Goal: Task Accomplishment & Management: Use online tool/utility

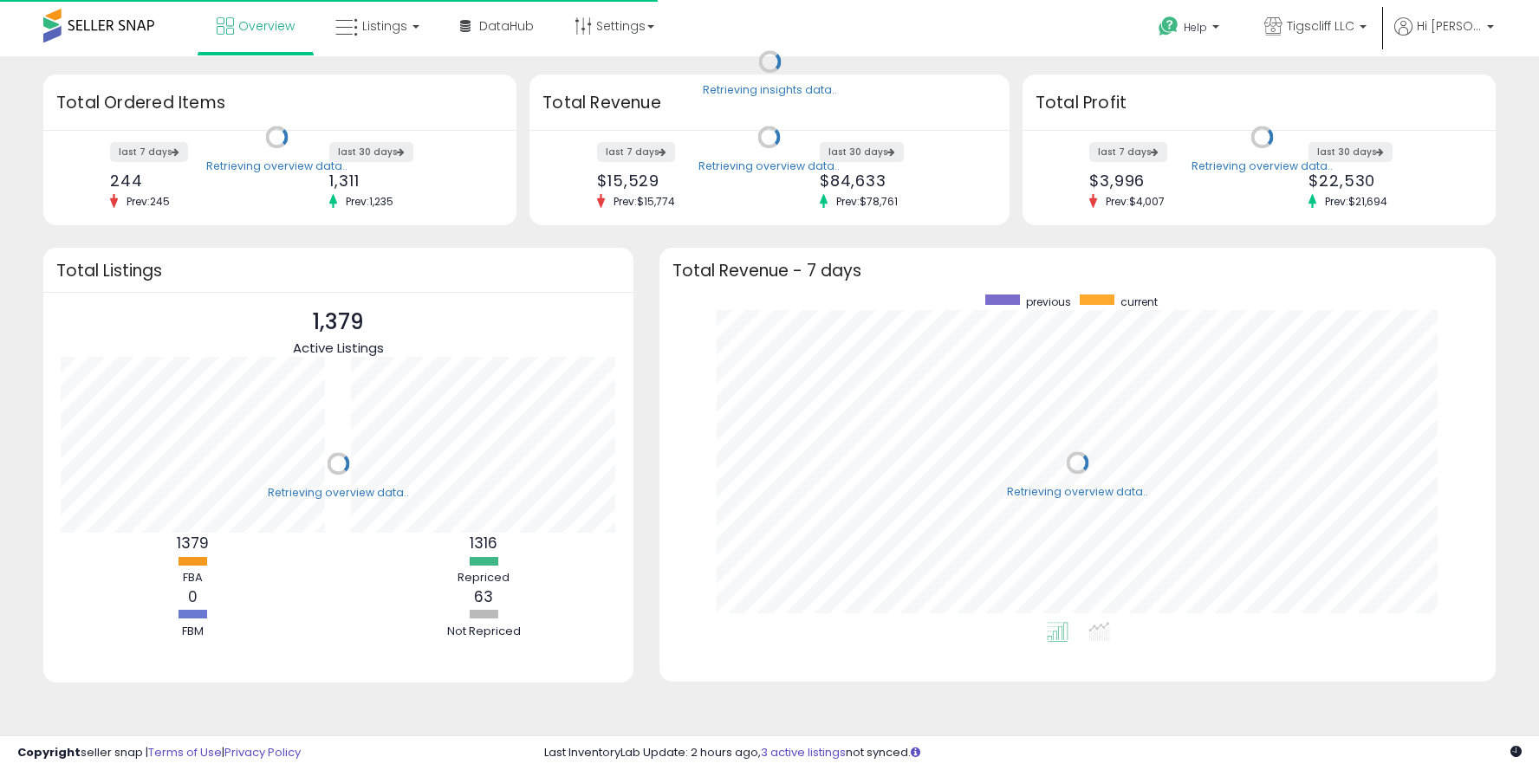
scroll to position [327, 801]
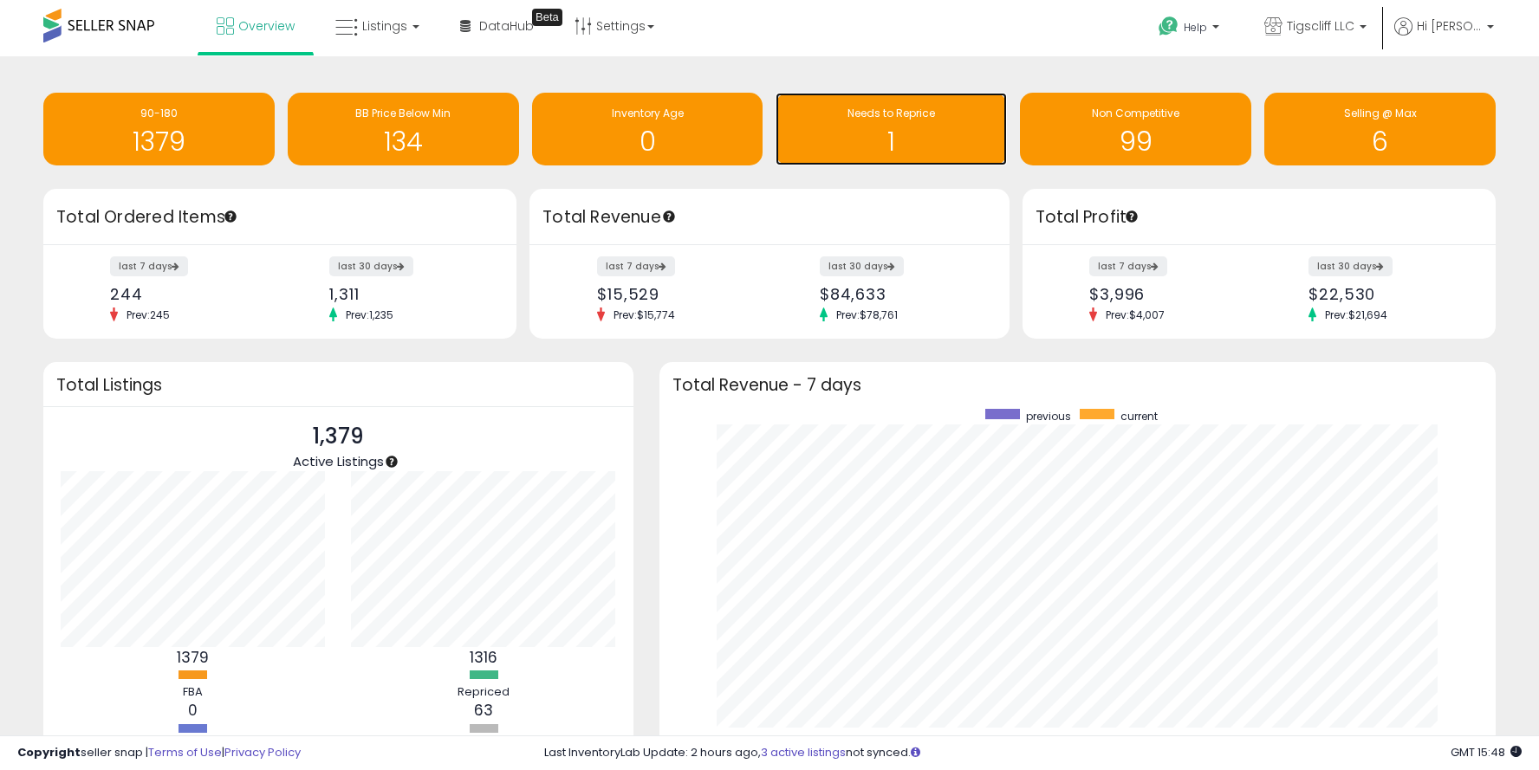
click at [869, 138] on h1 "1" at bounding box center [891, 141] width 214 height 29
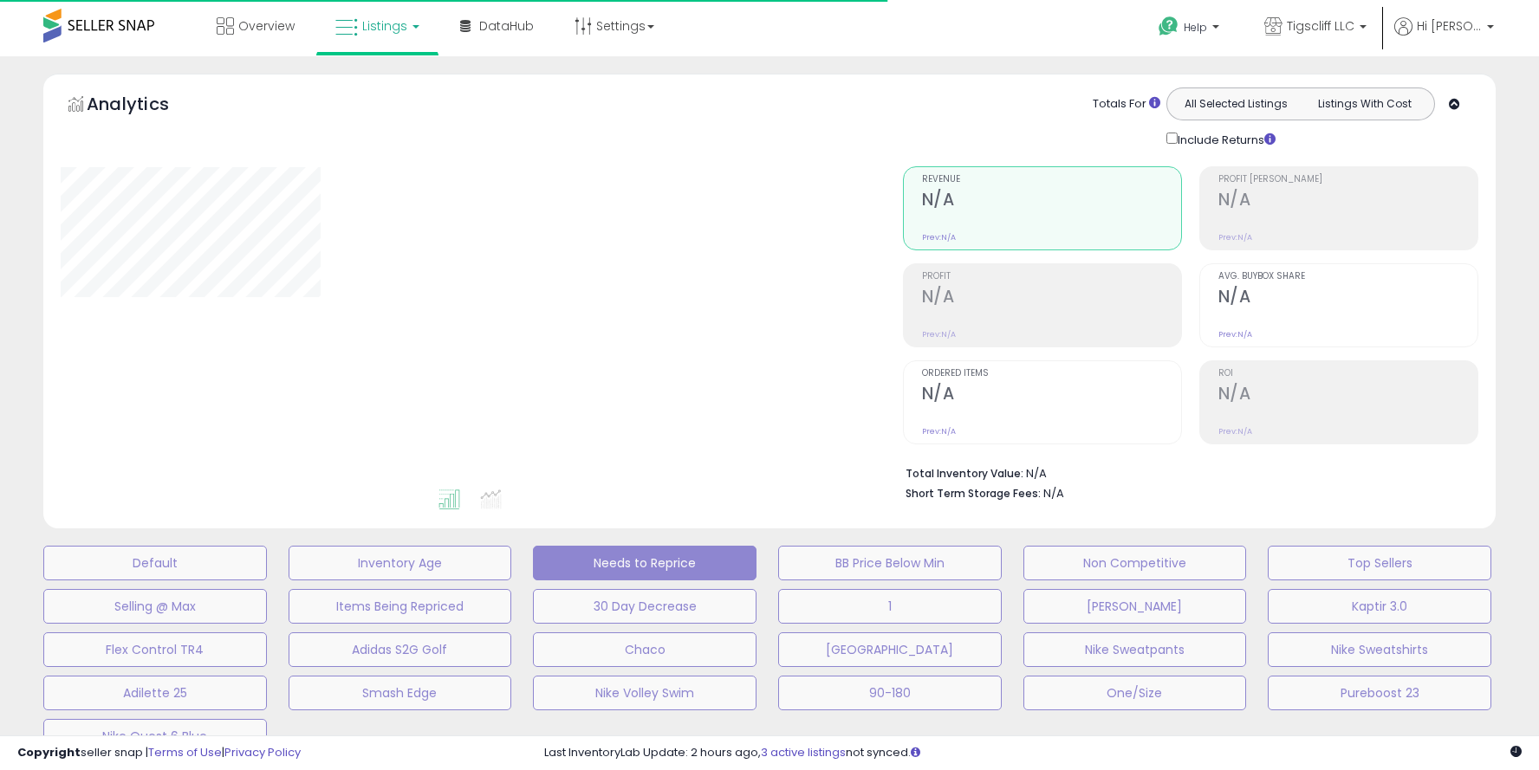
select select "**"
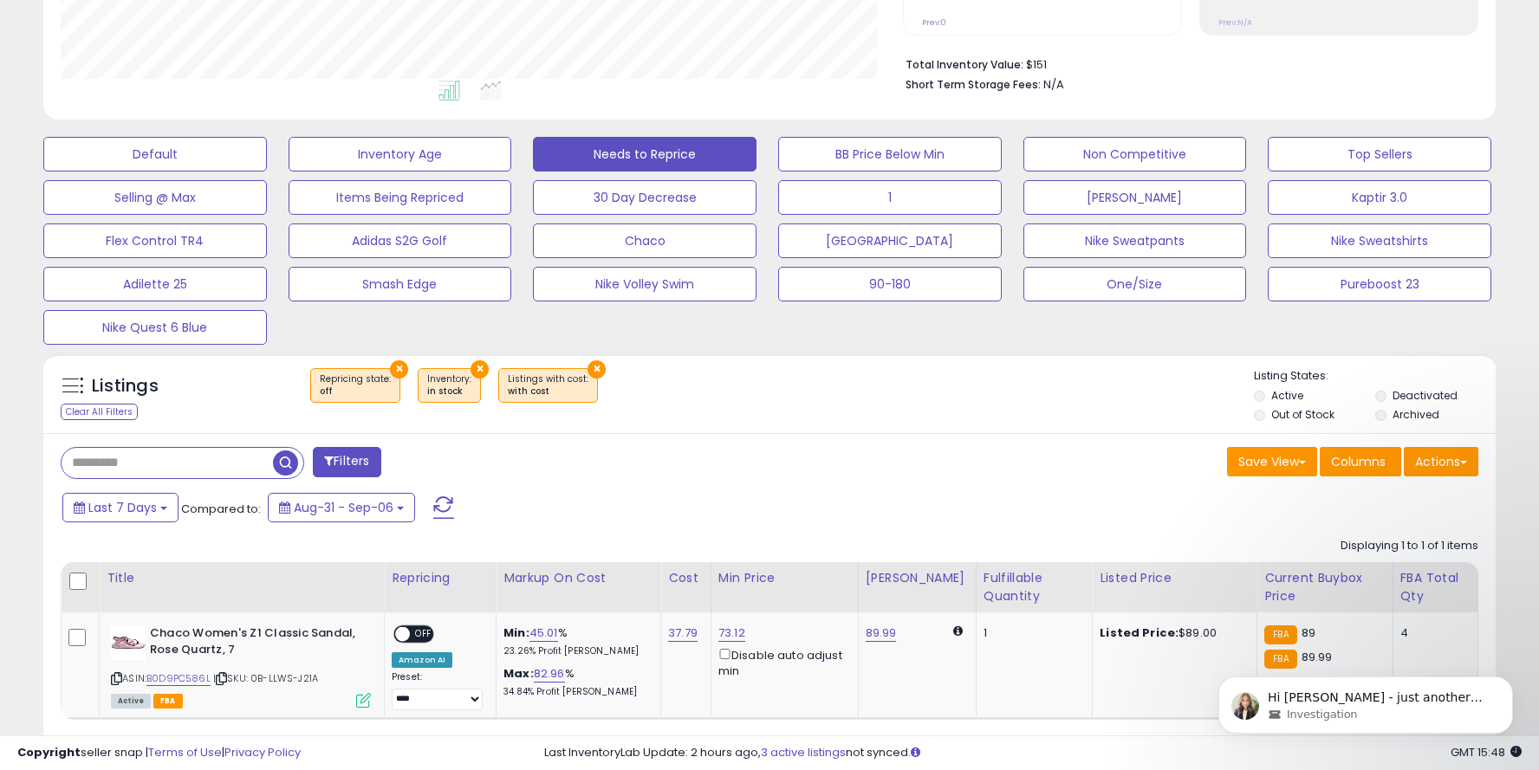
scroll to position [492, 0]
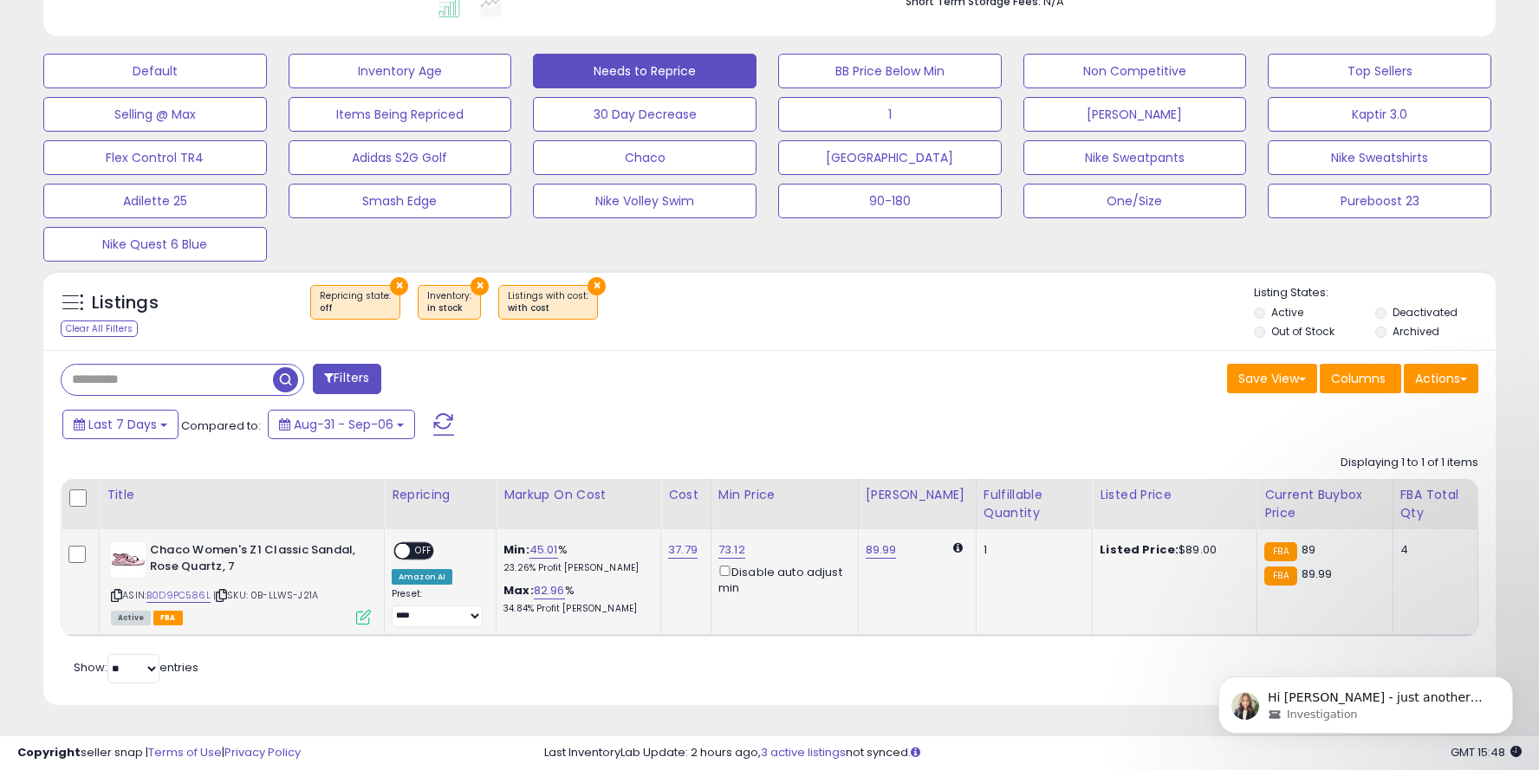
click at [406, 547] on span at bounding box center [402, 551] width 15 height 15
click at [407, 548] on span at bounding box center [402, 551] width 15 height 15
click at [889, 550] on link "89.99" at bounding box center [880, 549] width 31 height 17
type input "*"
type input "*****"
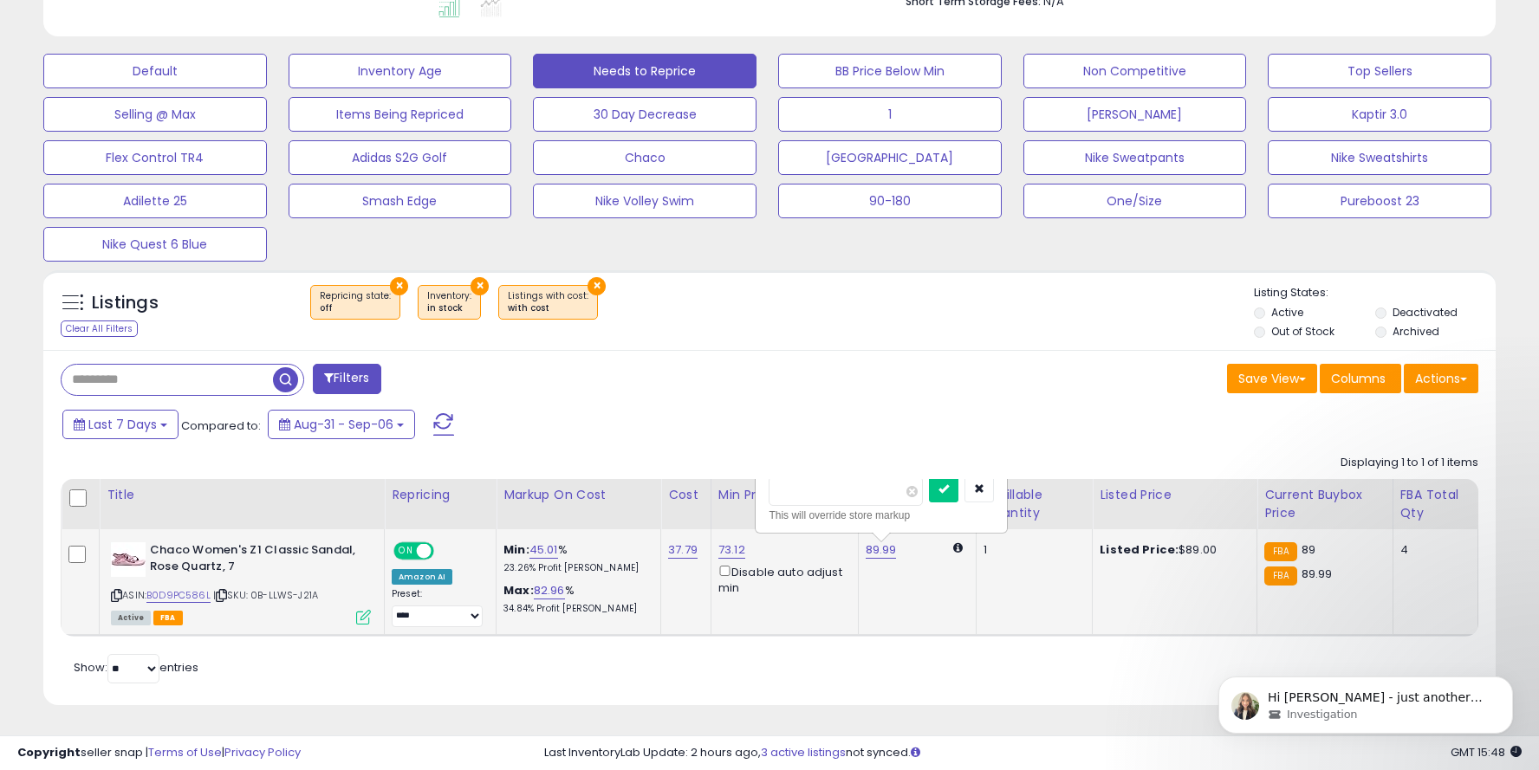
click button "submit" at bounding box center [943, 489] width 29 height 26
click at [549, 553] on link "45.02" at bounding box center [545, 549] width 32 height 17
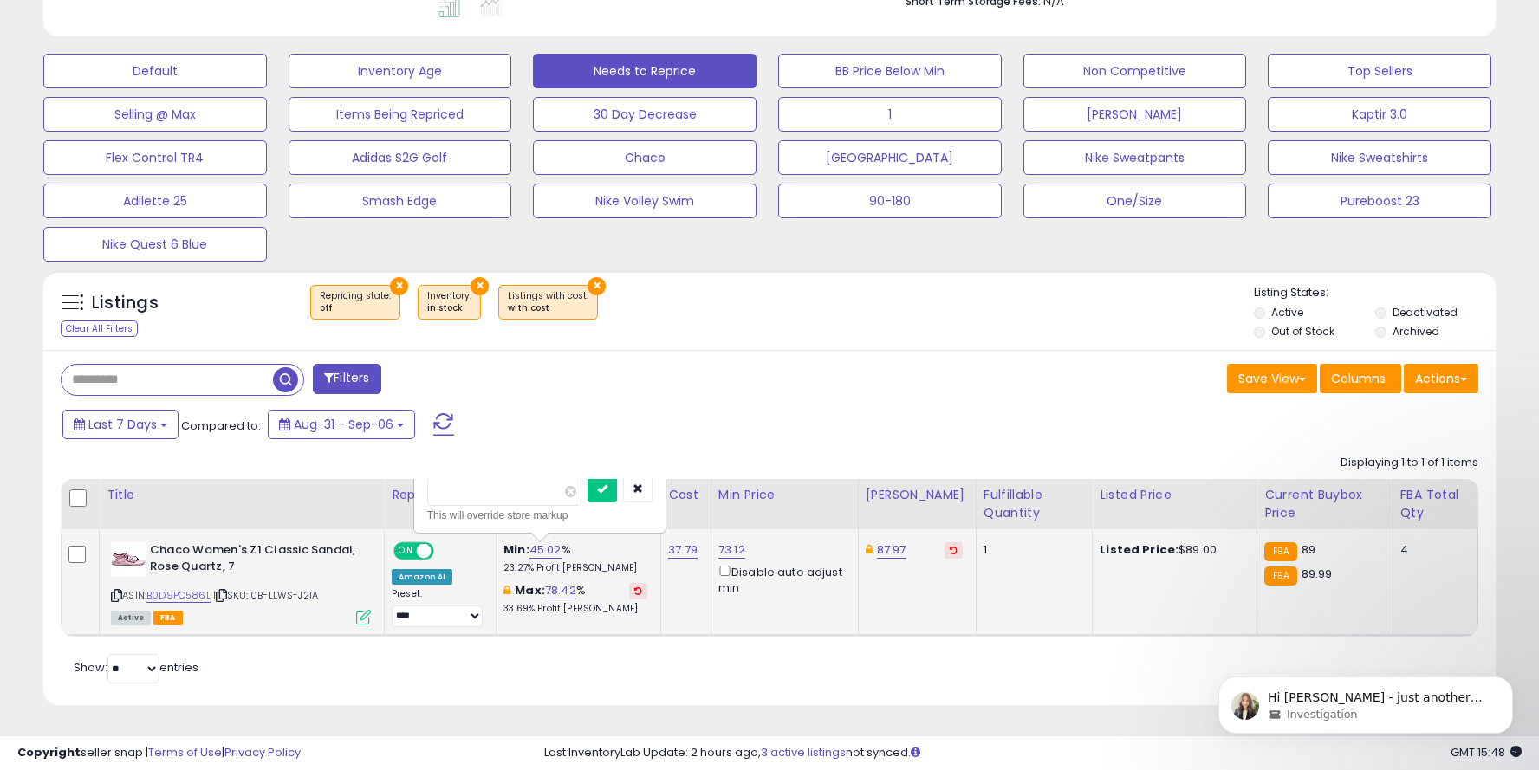
type input "*"
type input "**"
click button "submit" at bounding box center [601, 489] width 29 height 26
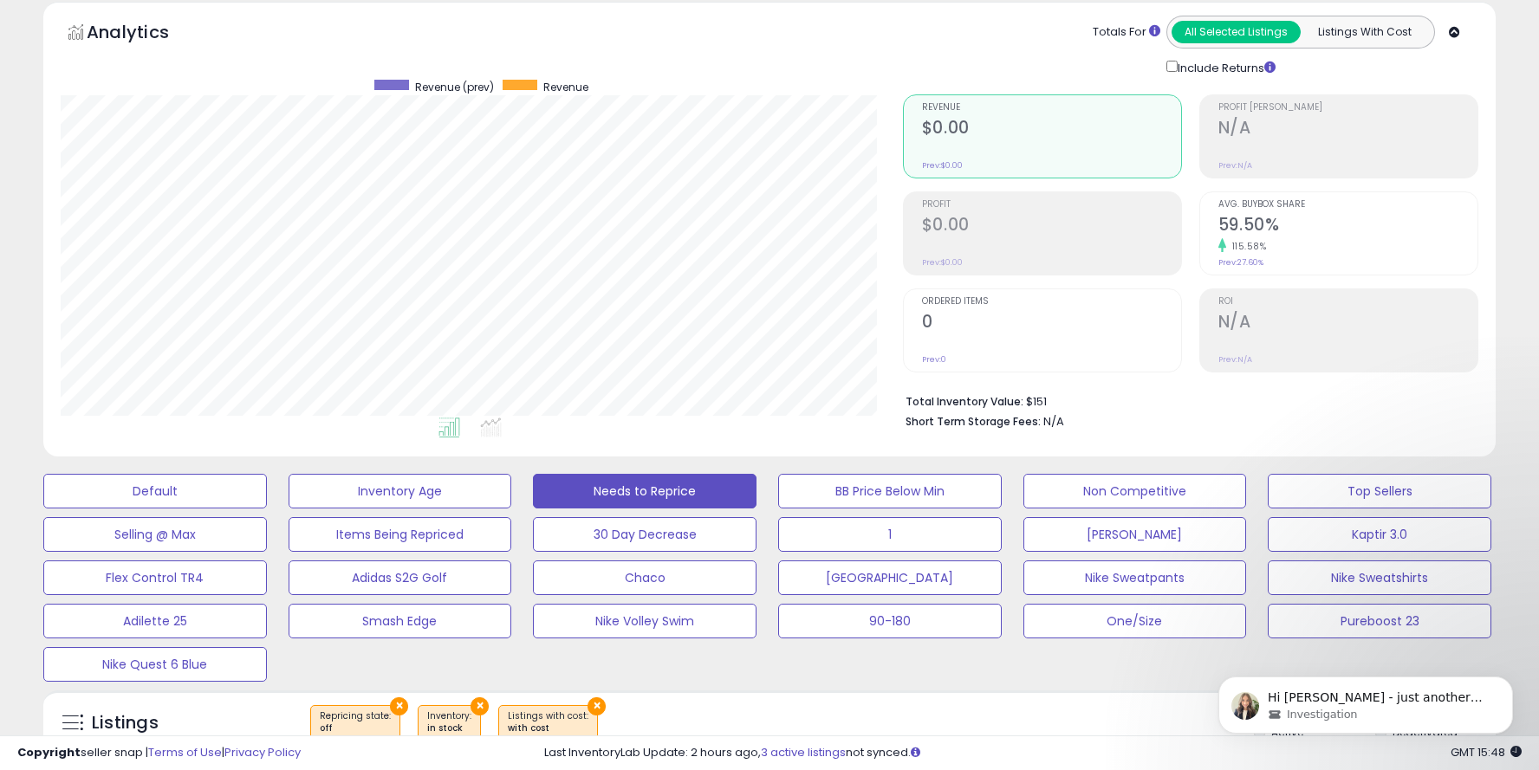
scroll to position [0, 0]
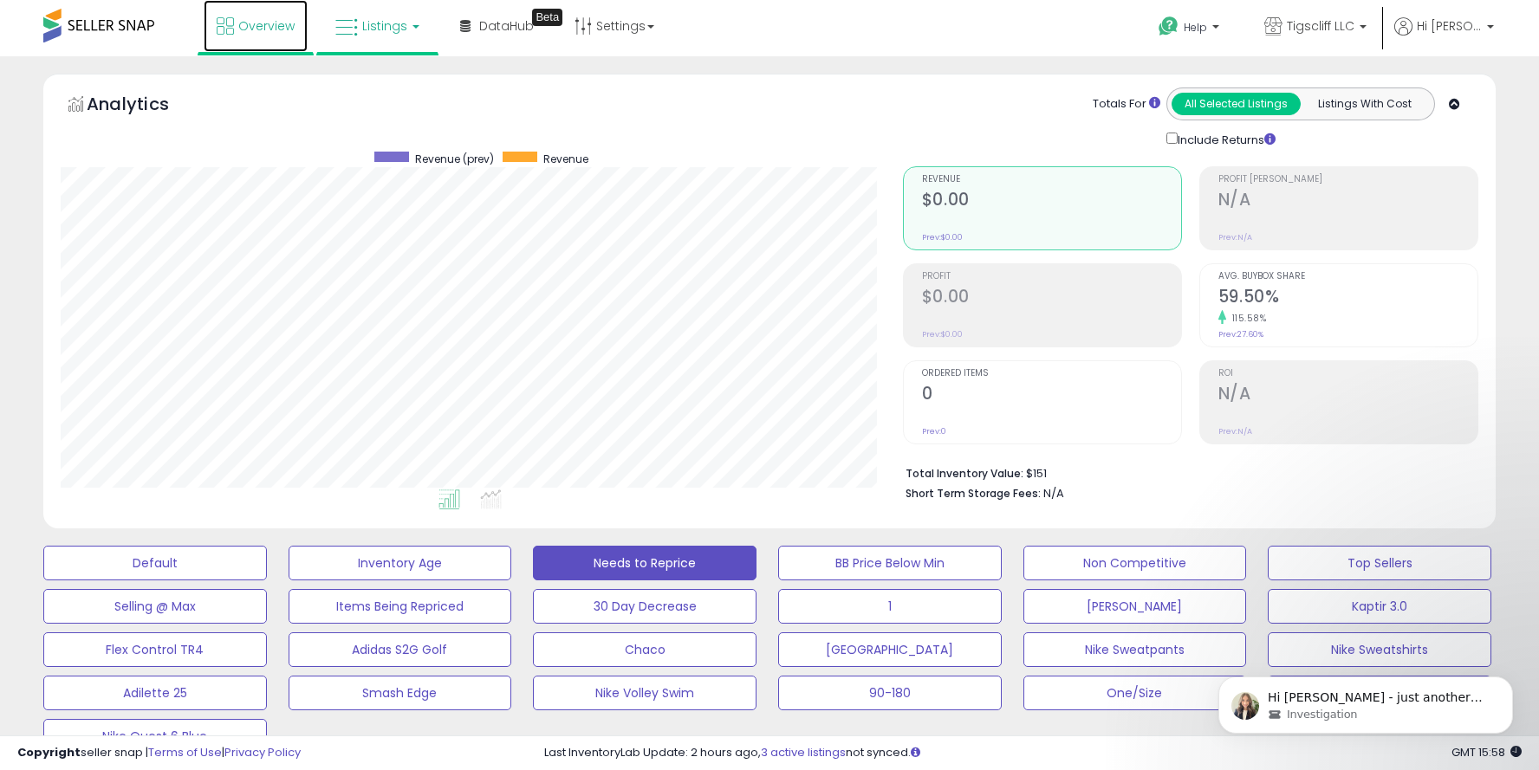
click at [243, 34] on span "Overview" at bounding box center [266, 25] width 56 height 17
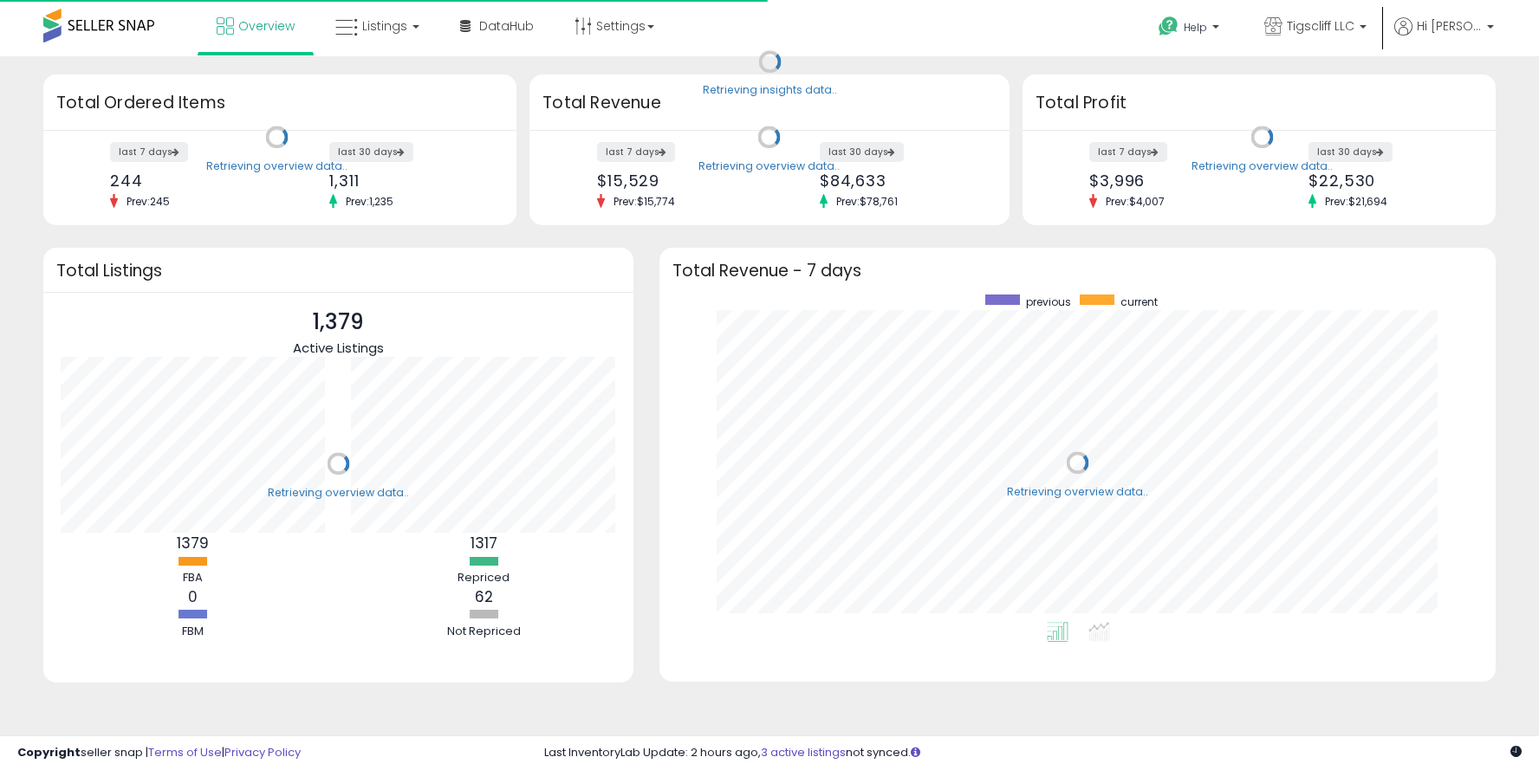
scroll to position [327, 801]
